Goal: Information Seeking & Learning: Learn about a topic

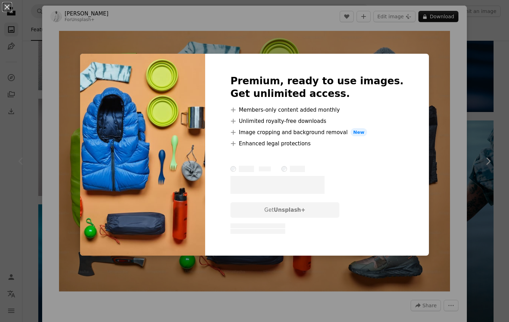
scroll to position [0, 463]
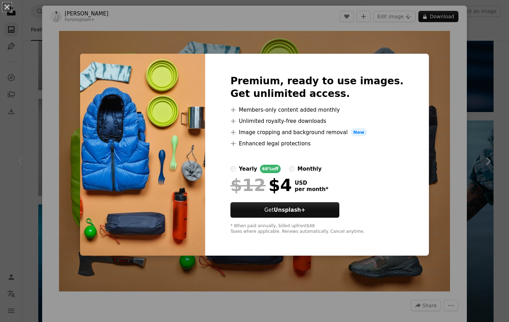
click at [419, 63] on div "An X shape Premium, ready to use images. Get unlimited access. A plus sign Memb…" at bounding box center [254, 161] width 509 height 322
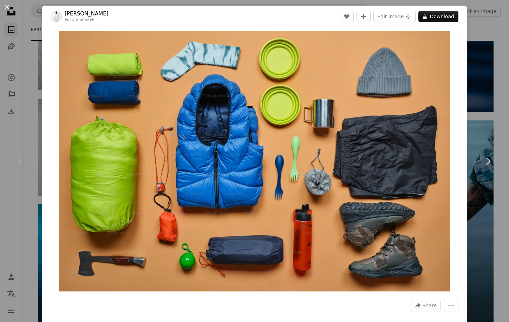
click at [478, 53] on div "An X shape Chevron left Chevron right [PERSON_NAME] For Unsplash+ A heart A plu…" at bounding box center [254, 161] width 509 height 322
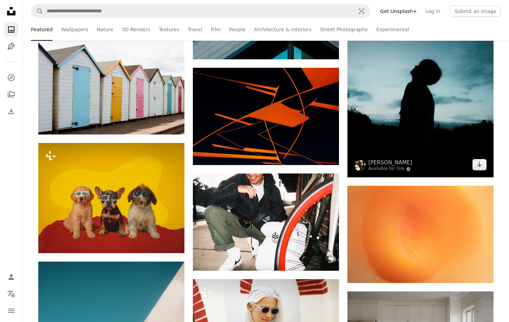
scroll to position [1265, 0]
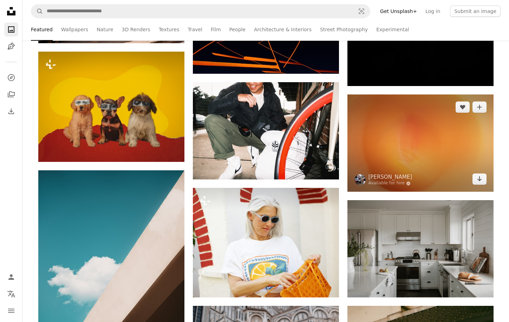
click at [449, 163] on img at bounding box center [421, 143] width 146 height 97
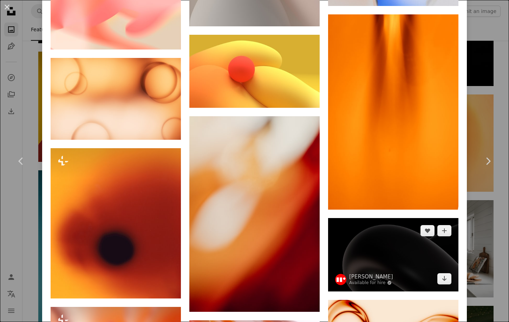
scroll to position [1491, 0]
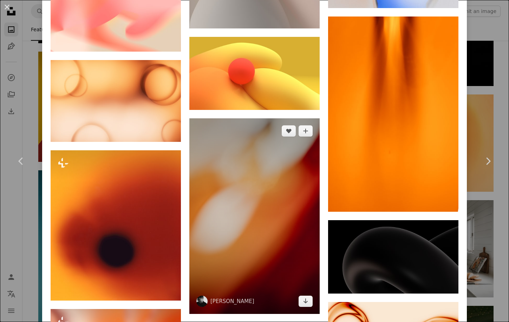
click at [267, 207] on img at bounding box center [254, 216] width 130 height 196
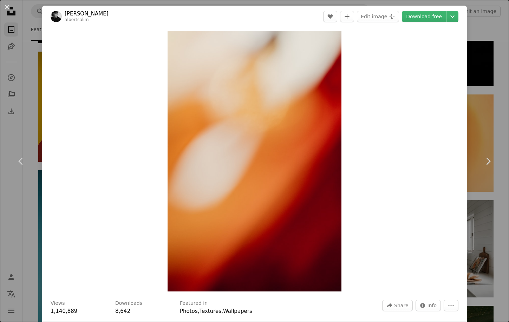
click at [485, 77] on div "An X shape Chevron left Chevron right [PERSON_NAME] A heart A plus sign Edit im…" at bounding box center [254, 161] width 509 height 322
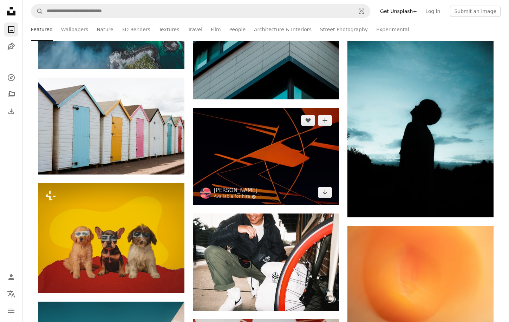
scroll to position [994, 0]
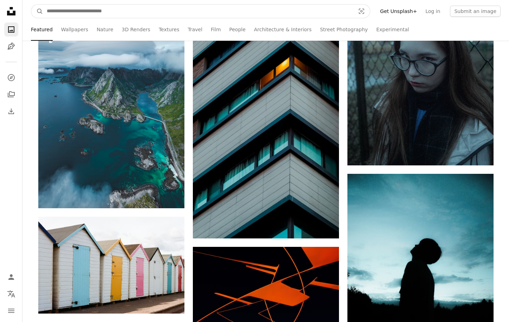
click at [294, 14] on input "Find visuals sitewide" at bounding box center [198, 11] width 310 height 13
type input "**********"
click at [37, 11] on button "A magnifying glass" at bounding box center [37, 11] width 12 height 13
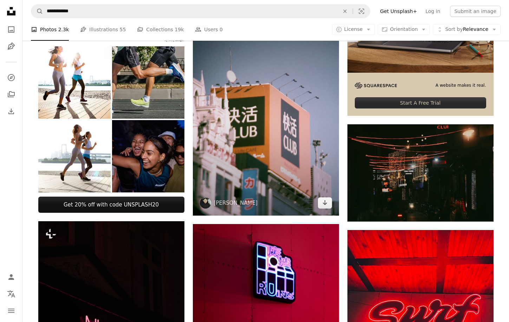
scroll to position [196, 0]
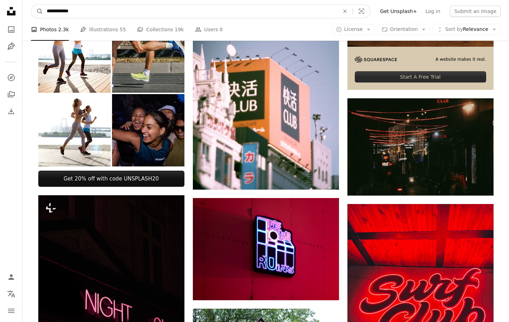
click at [59, 13] on input "**********" at bounding box center [190, 11] width 294 height 13
type input "**********"
click at [37, 11] on button "A magnifying glass" at bounding box center [37, 11] width 12 height 13
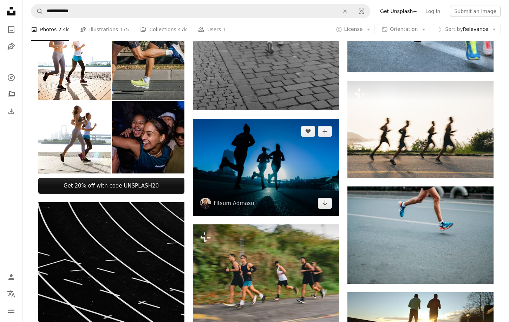
scroll to position [311, 0]
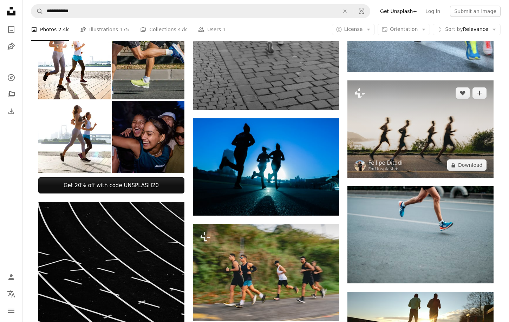
click at [422, 140] on img at bounding box center [421, 128] width 146 height 97
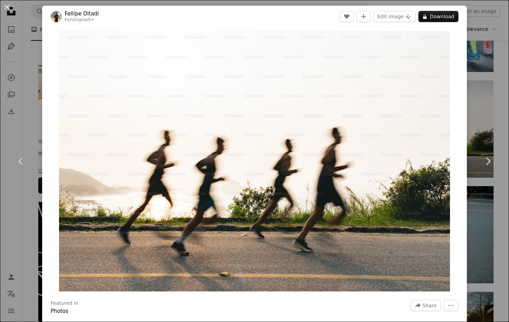
click at [486, 114] on div "An X shape Chevron left Chevron right [PERSON_NAME] For Unsplash+ A heart A plu…" at bounding box center [254, 161] width 509 height 322
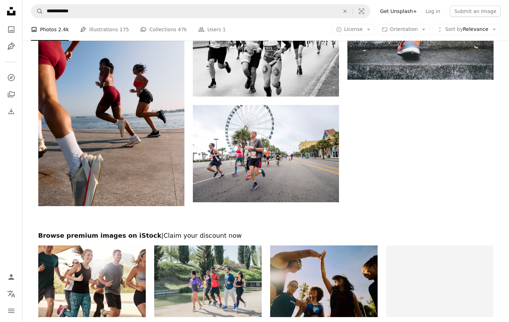
scroll to position [1087, 0]
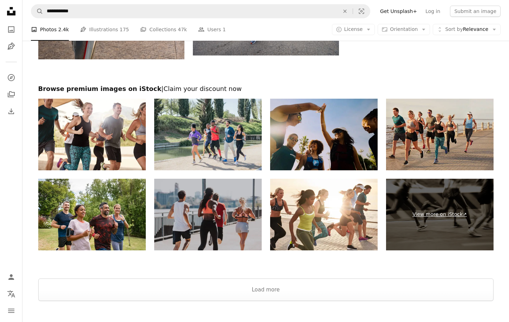
click at [422, 211] on link "View more on iStock ↗" at bounding box center [440, 215] width 108 height 72
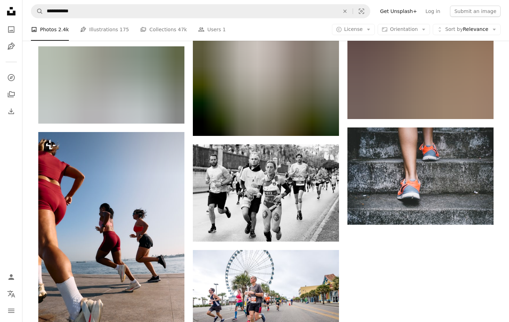
scroll to position [800, 0]
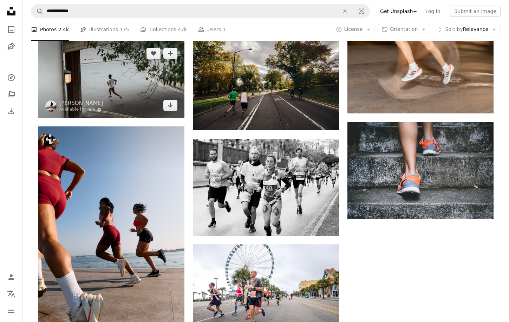
click at [154, 64] on img at bounding box center [111, 79] width 146 height 77
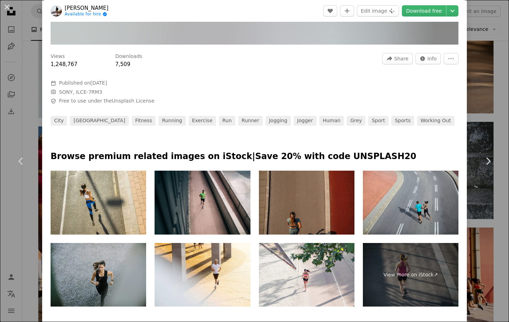
scroll to position [233, 0]
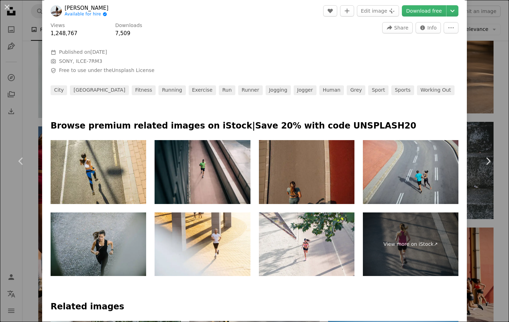
click at [486, 124] on div "An X shape Chevron left Chevron right [PERSON_NAME] Available for hire A checkm…" at bounding box center [254, 161] width 509 height 322
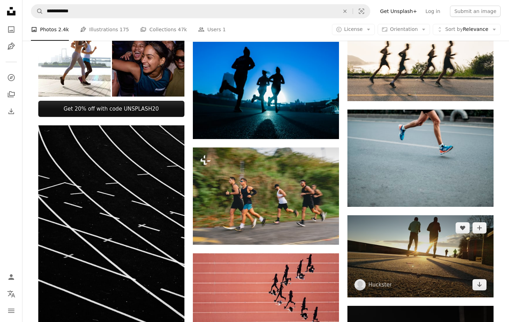
scroll to position [255, 0]
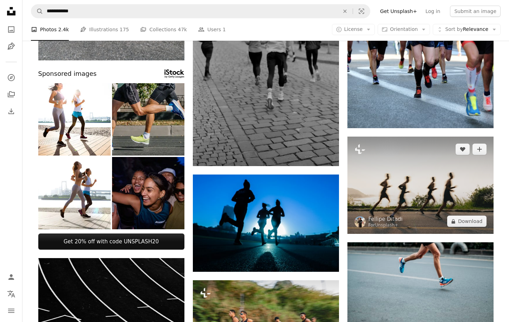
click at [454, 181] on img at bounding box center [421, 185] width 146 height 97
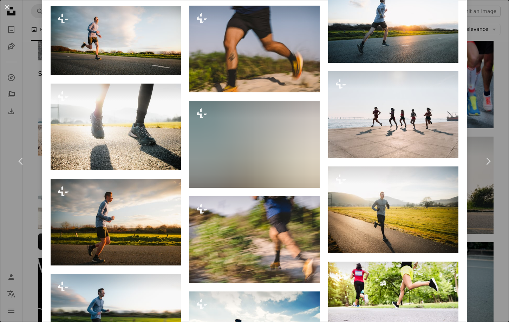
scroll to position [813, 0]
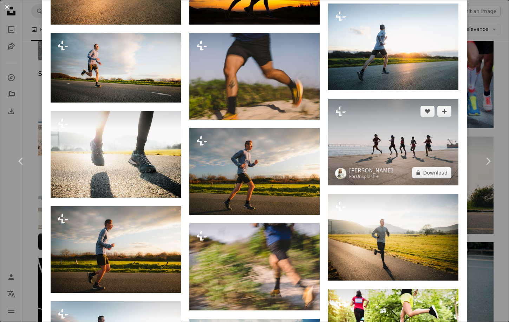
click at [391, 149] on img at bounding box center [393, 142] width 130 height 87
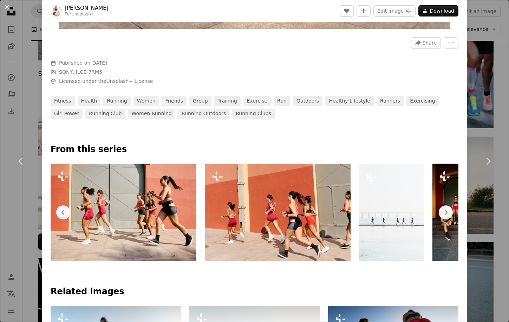
scroll to position [292, 0]
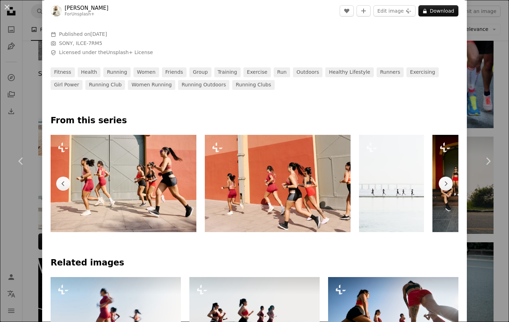
click at [494, 106] on div "An X shape Chevron left Chevron right [PERSON_NAME] For Unsplash+ A heart A plu…" at bounding box center [254, 161] width 509 height 322
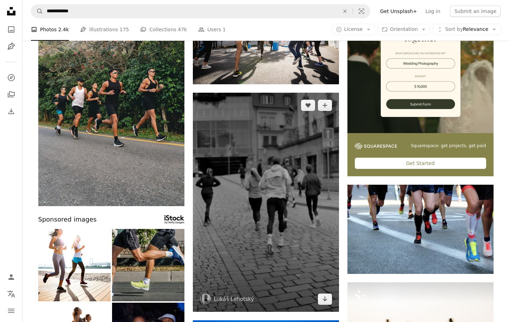
scroll to position [196, 0]
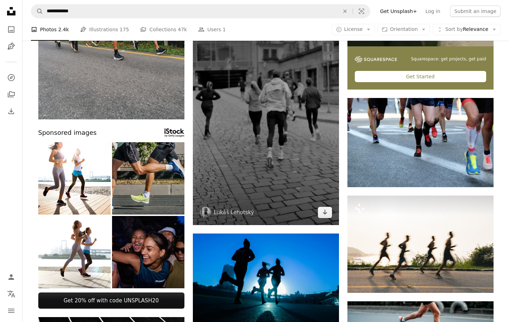
click at [285, 140] on img at bounding box center [266, 115] width 146 height 219
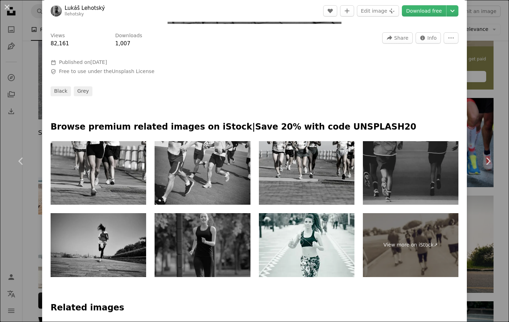
scroll to position [294, 0]
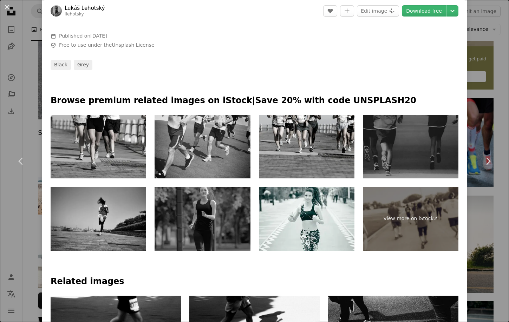
click at [403, 144] on img at bounding box center [411, 147] width 96 height 64
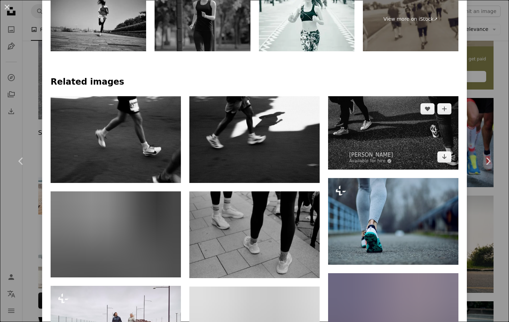
scroll to position [574, 0]
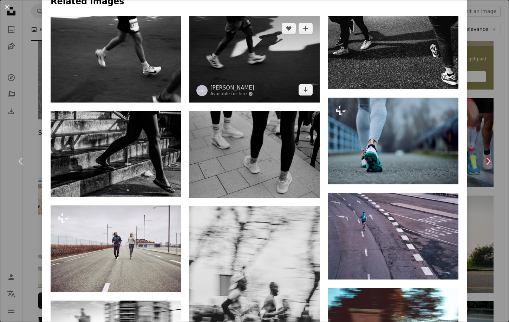
click at [252, 59] on img at bounding box center [254, 59] width 130 height 87
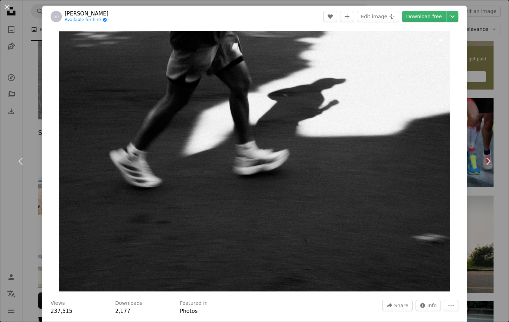
click at [282, 170] on img "Zoom in on this image" at bounding box center [254, 161] width 391 height 261
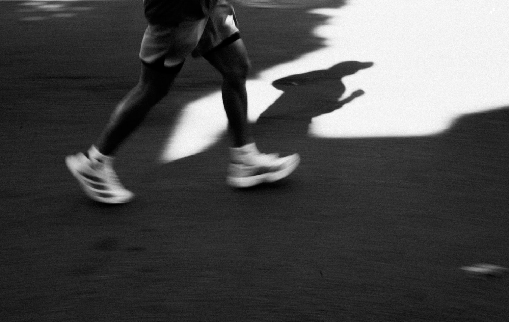
scroll to position [9, 0]
